Goal: Book appointment/travel/reservation

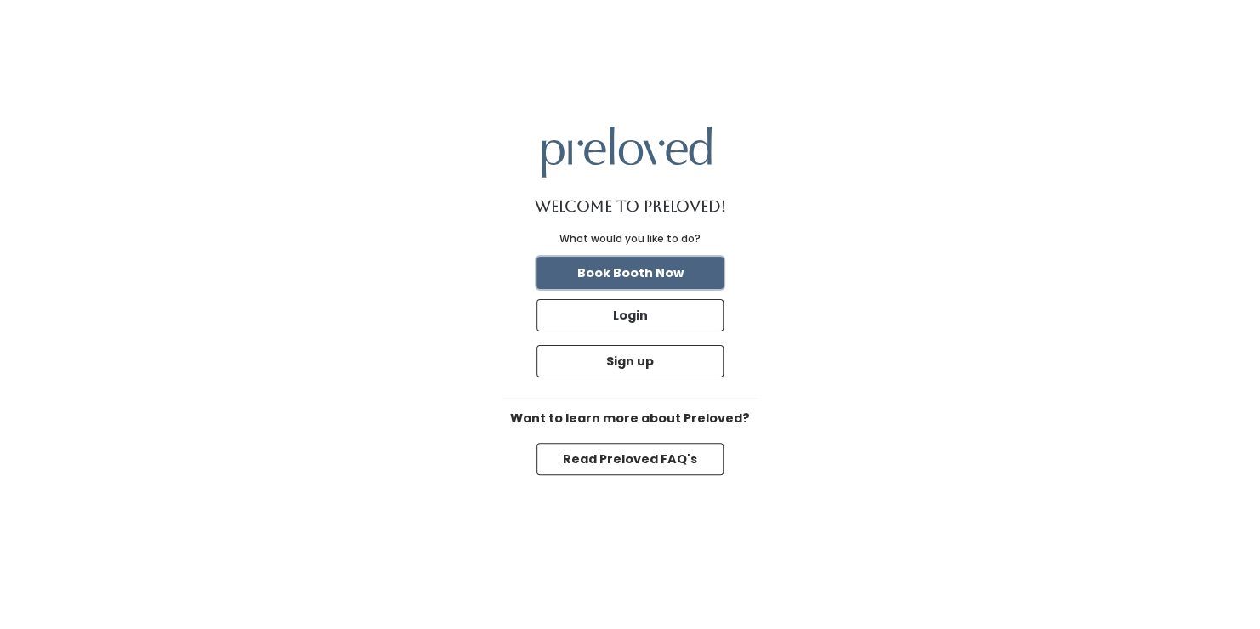
click at [658, 281] on button "Book Booth Now" at bounding box center [629, 273] width 187 height 32
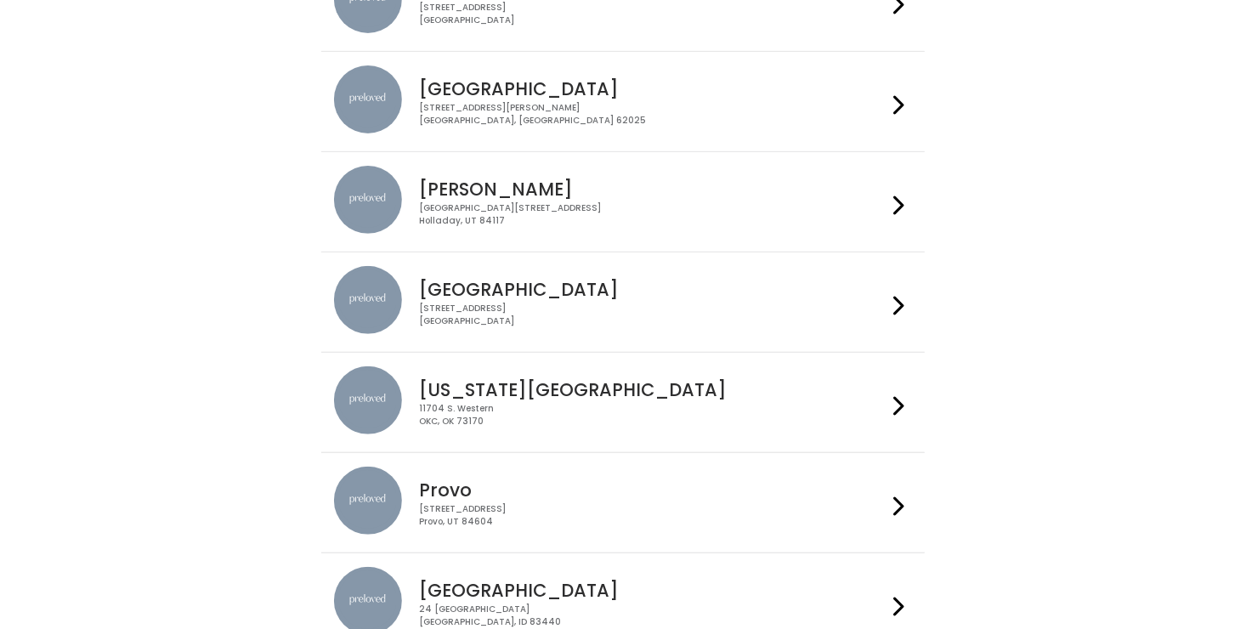
scroll to position [245, 0]
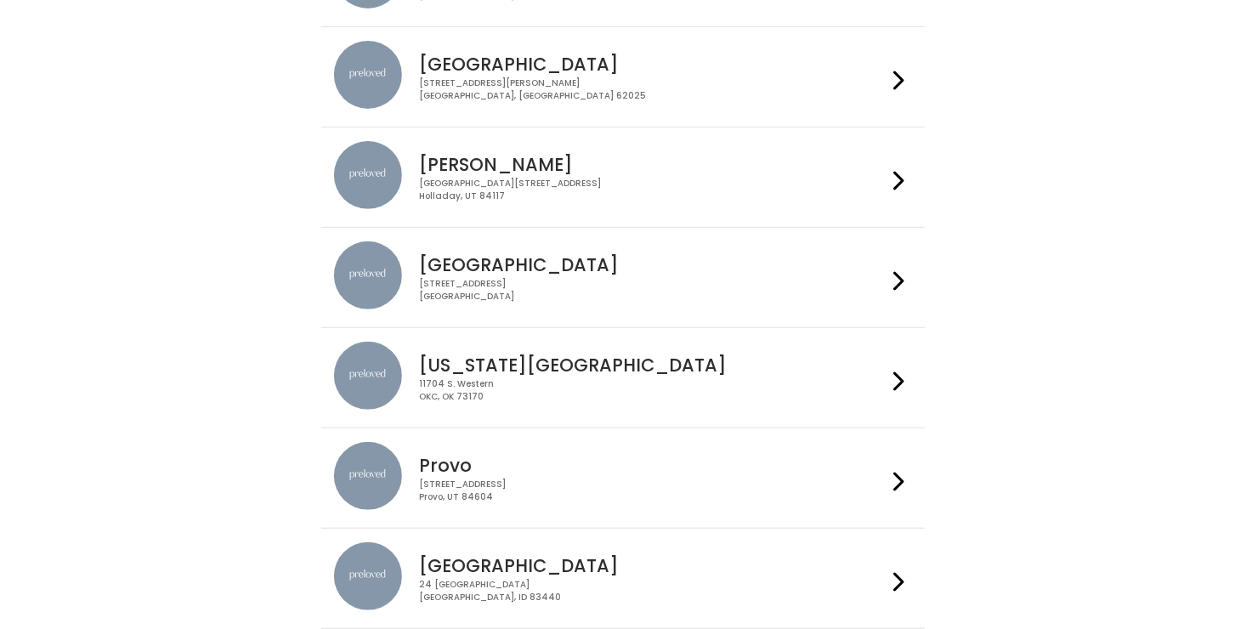
click at [476, 355] on h4 "[US_STATE][GEOGRAPHIC_DATA]" at bounding box center [653, 365] width 468 height 20
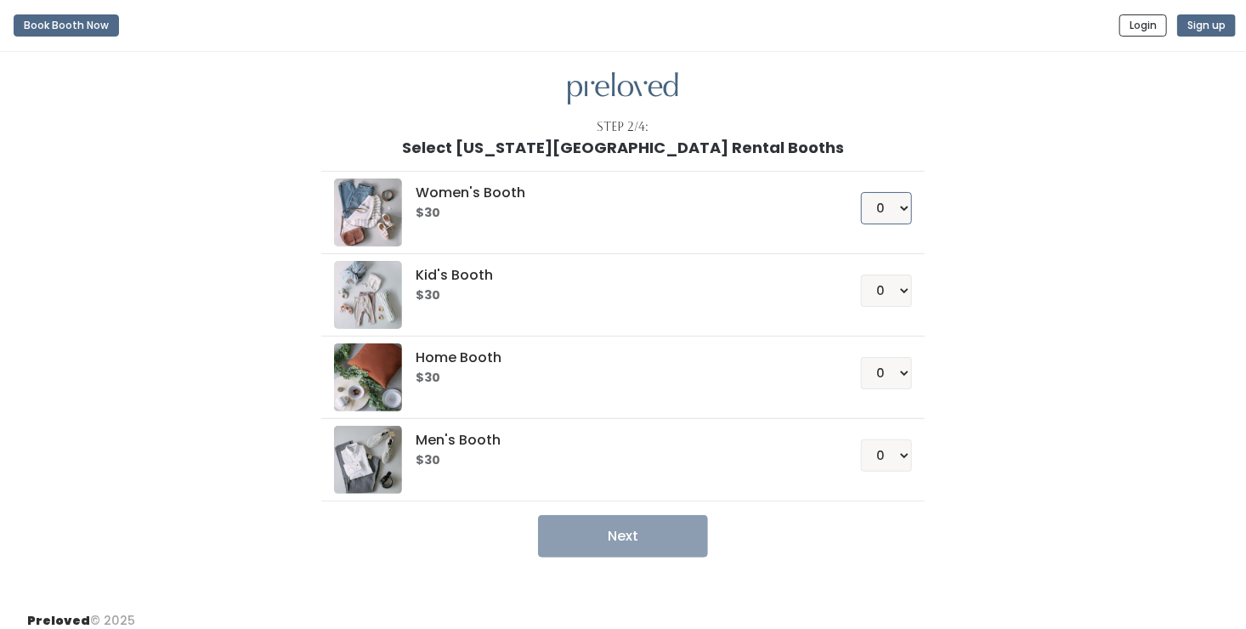
click at [895, 203] on select "0 1 2 3 4" at bounding box center [886, 208] width 51 height 32
select select "1"
click at [861, 192] on select "0 1 2 3 4" at bounding box center [886, 208] width 51 height 32
click at [613, 515] on button "Next" at bounding box center [623, 536] width 170 height 43
